Goal: Unclear

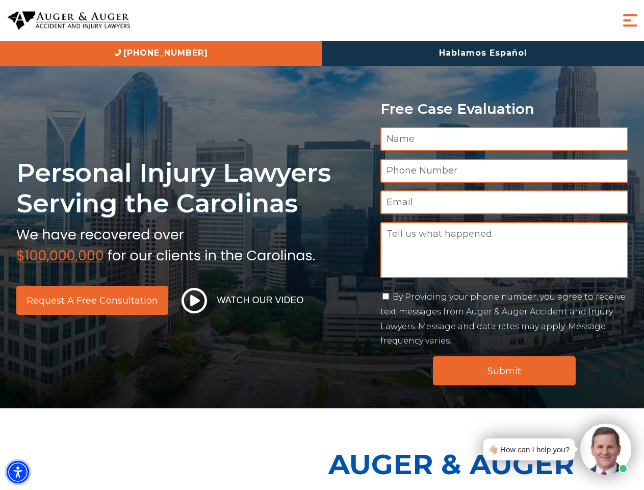
click at [18, 472] on img "Accessibility Menu" at bounding box center [18, 472] width 22 height 22
